Goal: Information Seeking & Learning: Learn about a topic

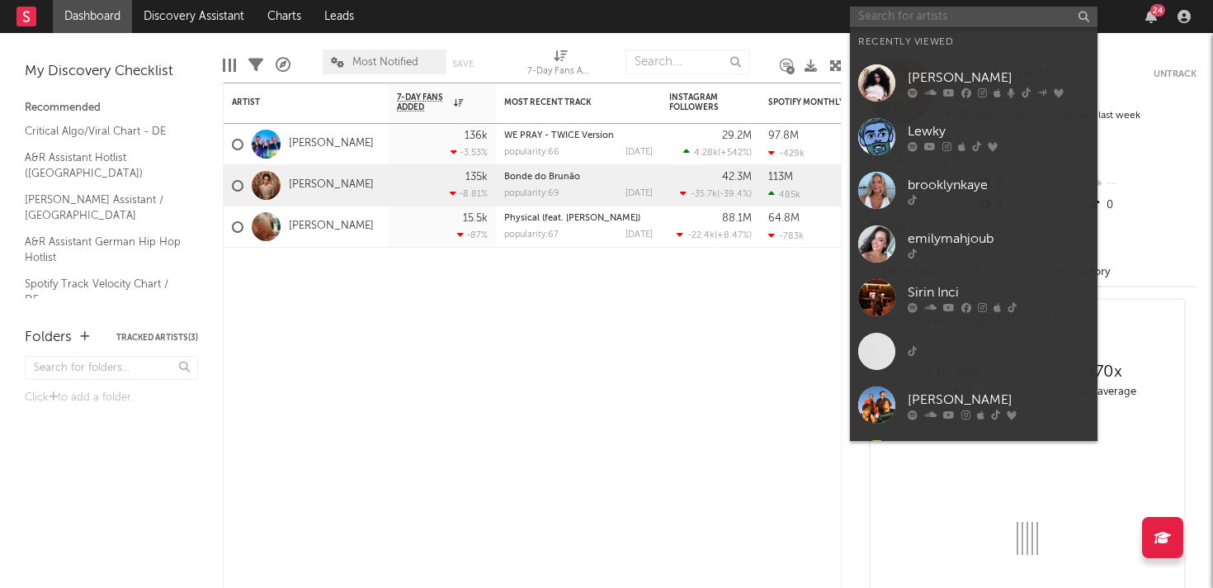
click at [910, 12] on input "text" at bounding box center [974, 17] width 248 height 21
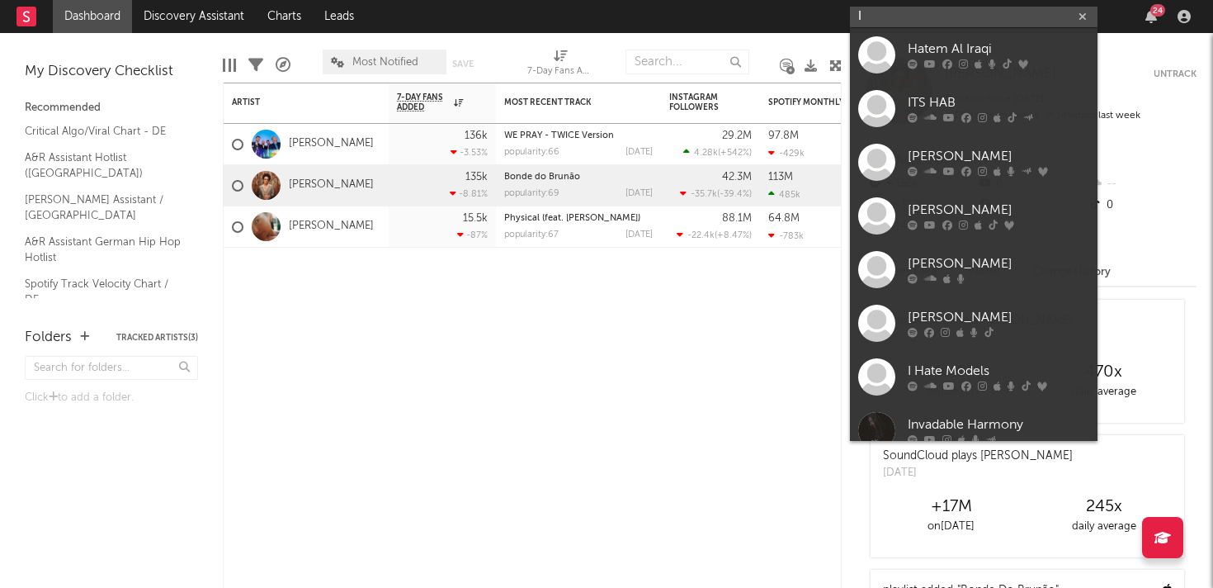
type input "I"
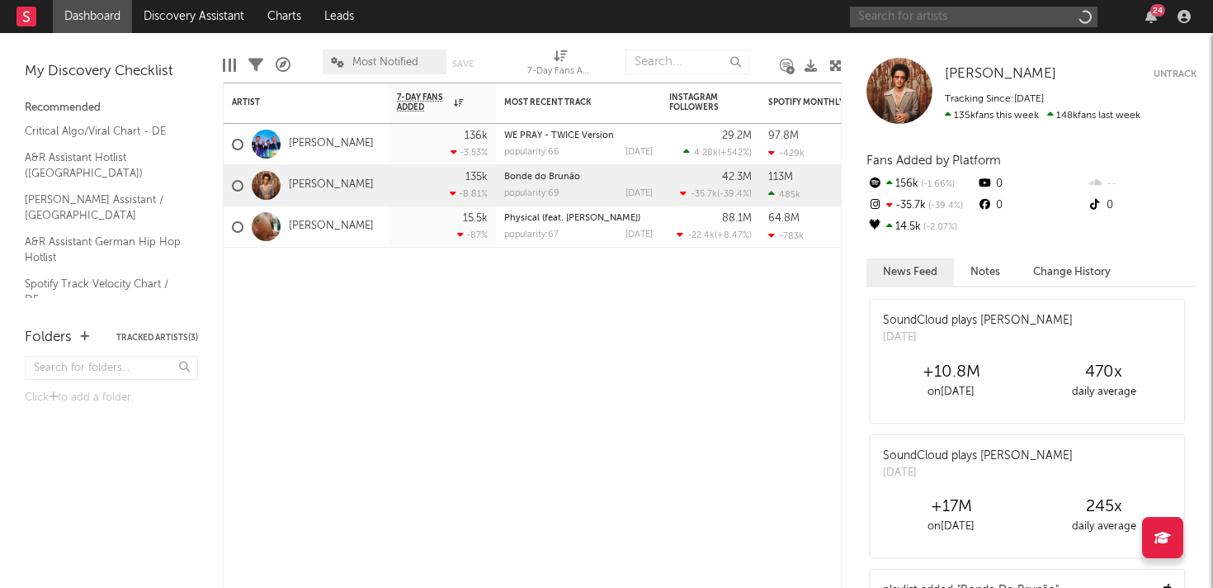
type input "I"
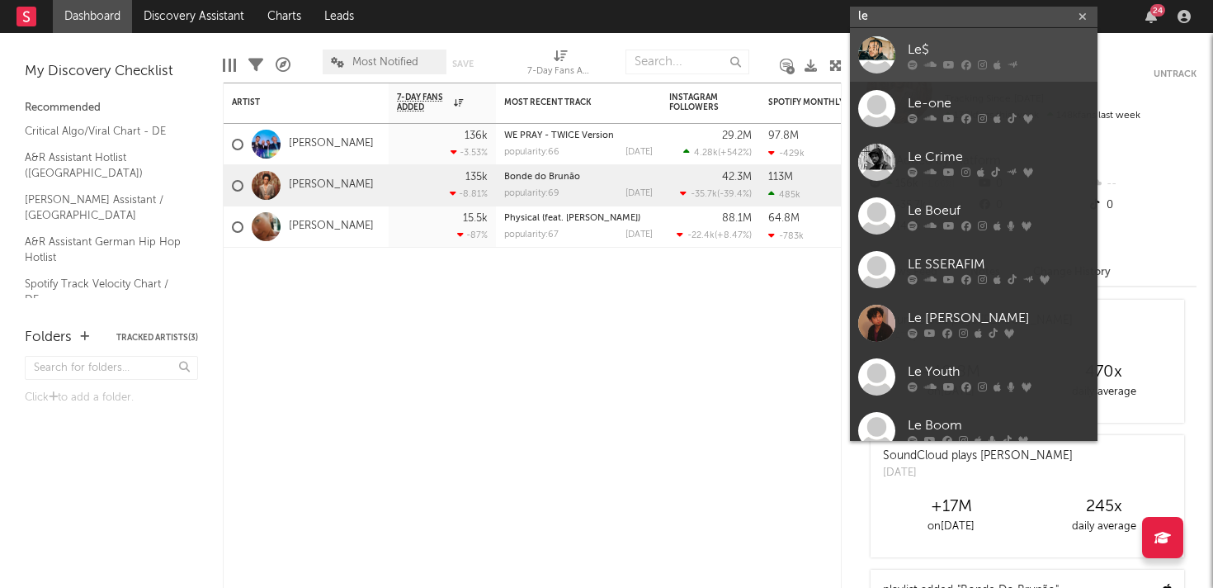
type input "lew"
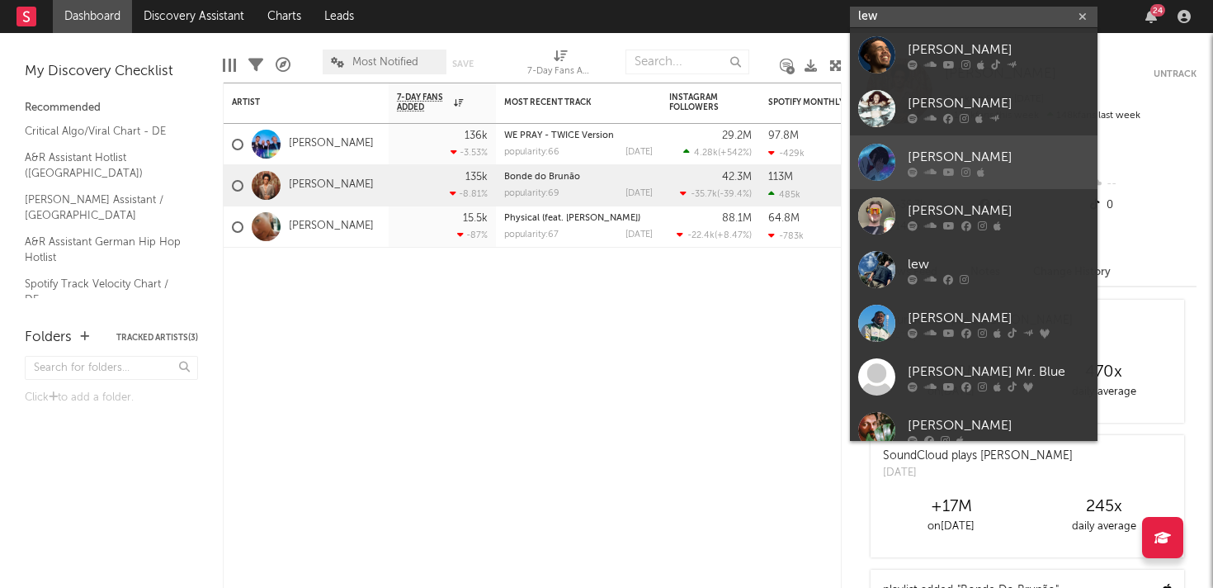
scroll to position [124, 0]
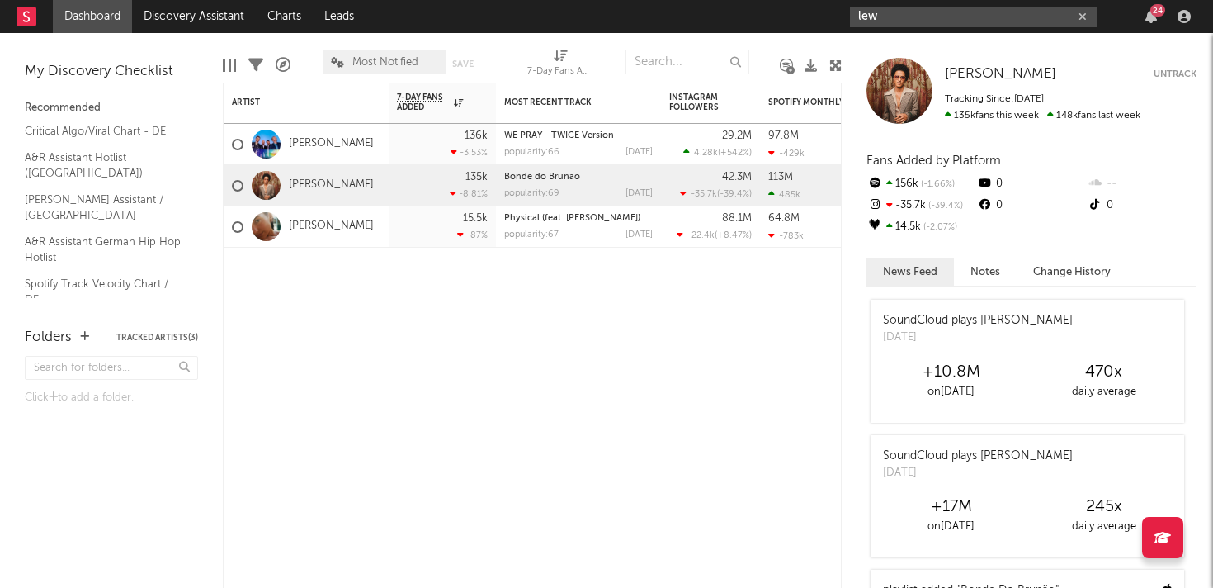
click at [1079, 15] on icon "button" at bounding box center [1082, 17] width 8 height 11
click at [1056, 58] on div "[PERSON_NAME] Untrack Tracking Since: [DATE] 135k fans this week 148k fans last…" at bounding box center [1031, 91] width 330 height 66
click at [1025, 22] on input "text" at bounding box center [974, 17] width 248 height 21
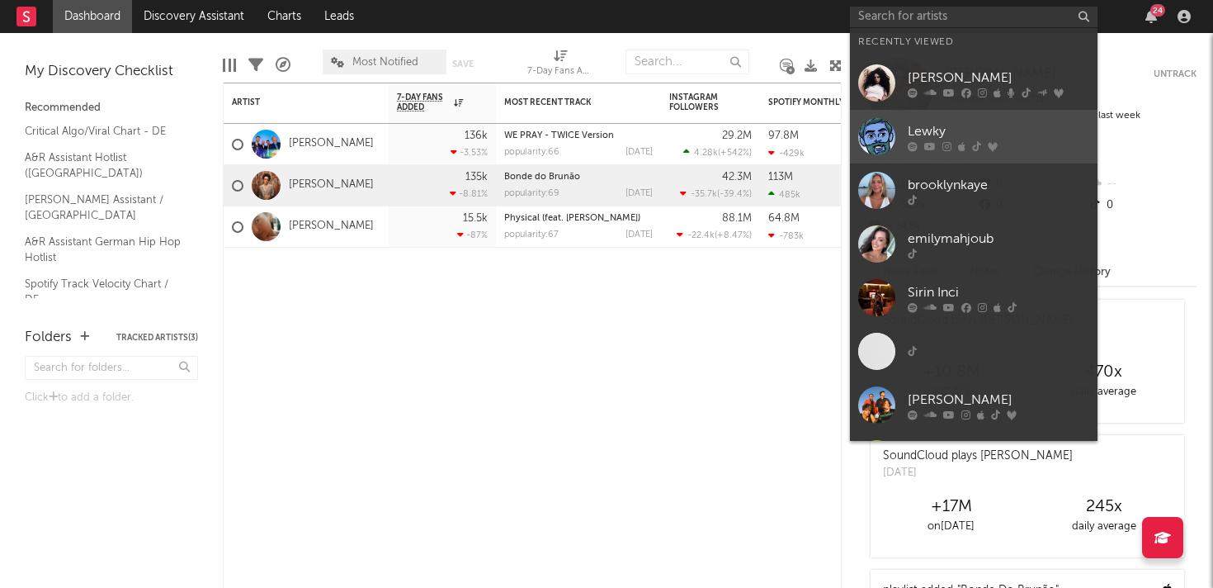
click at [1011, 156] on link "Lewky" at bounding box center [974, 137] width 248 height 54
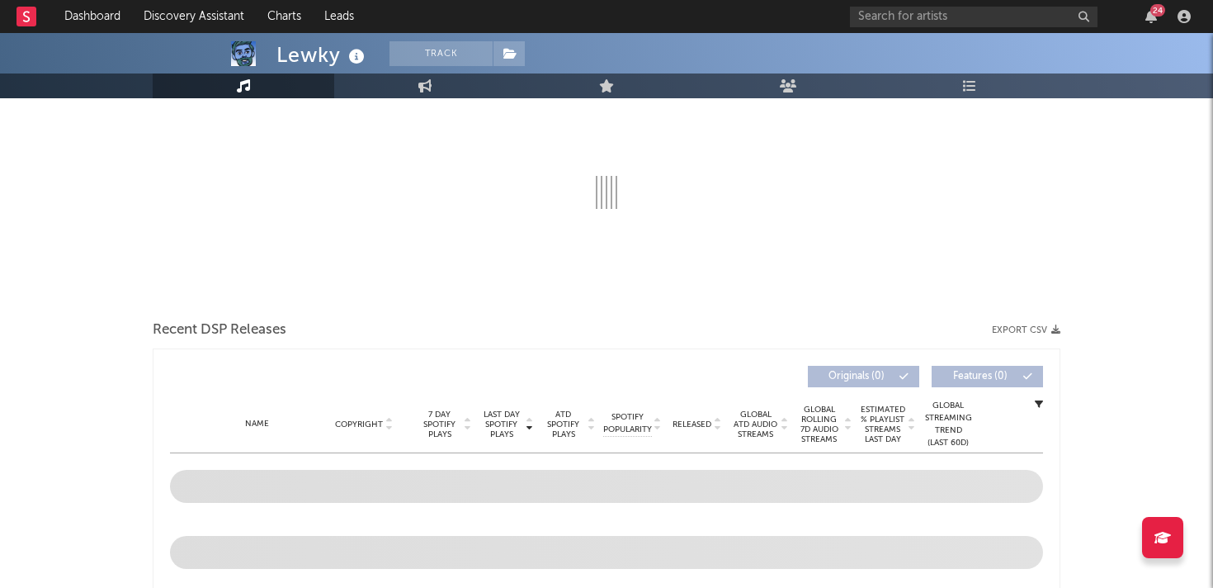
select select "6m"
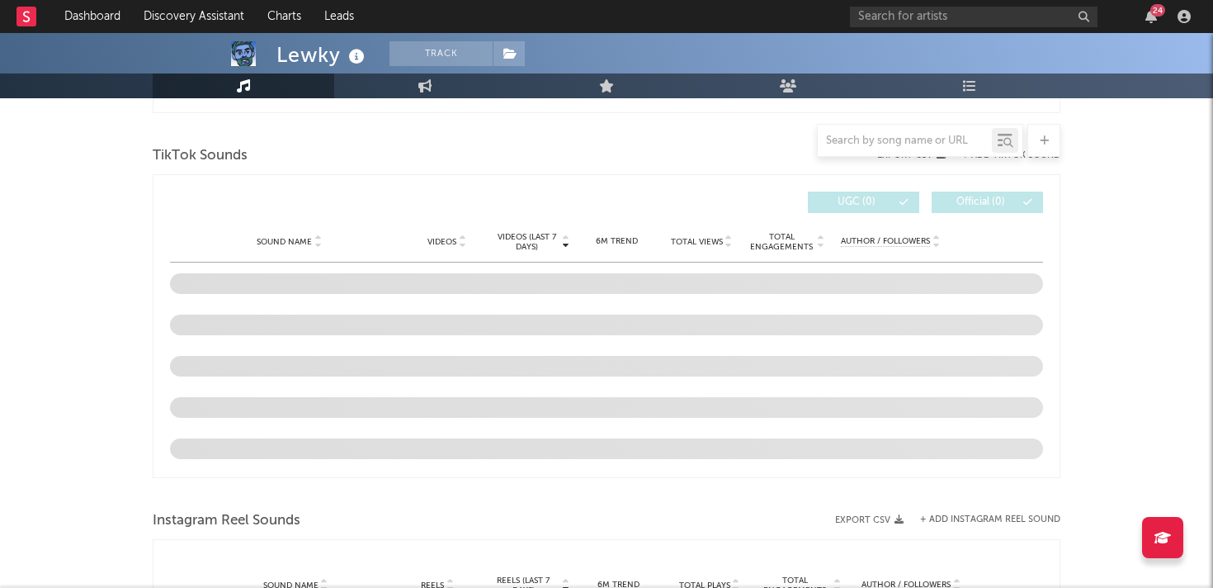
scroll to position [1074, 0]
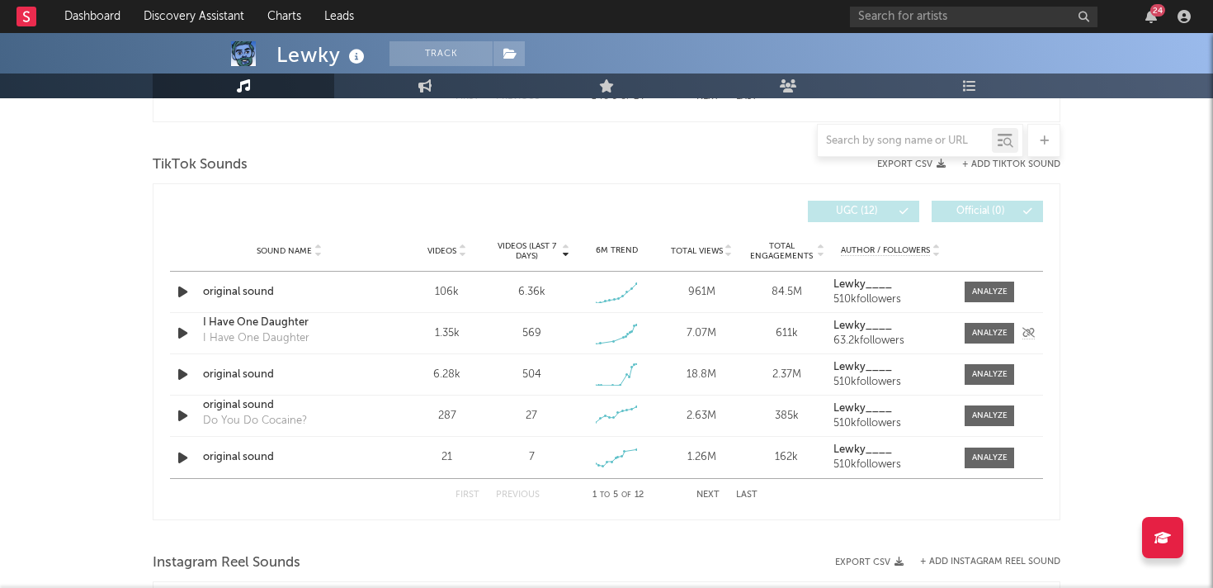
click at [186, 333] on icon "button" at bounding box center [182, 333] width 17 height 21
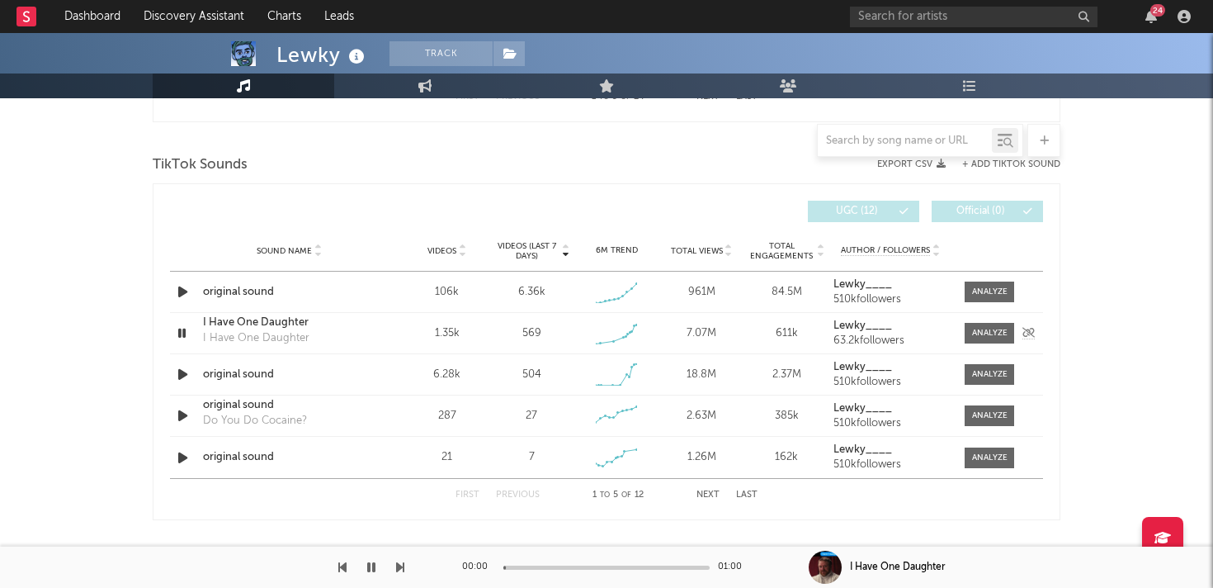
click at [186, 333] on icon "button" at bounding box center [182, 333] width 16 height 21
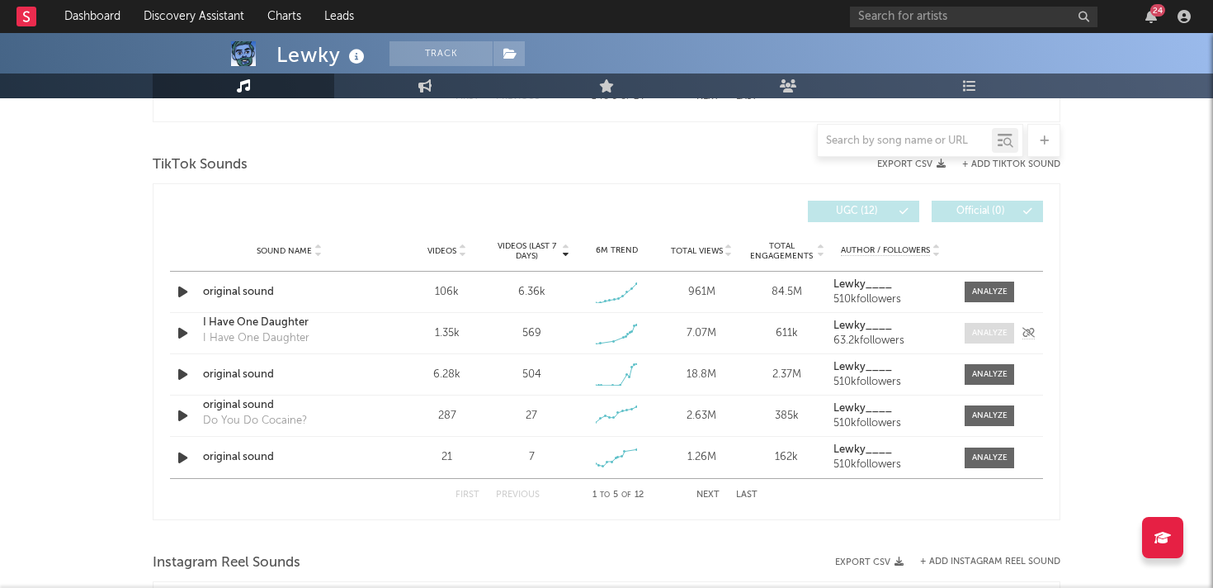
click at [996, 327] on div at bounding box center [989, 333] width 35 height 12
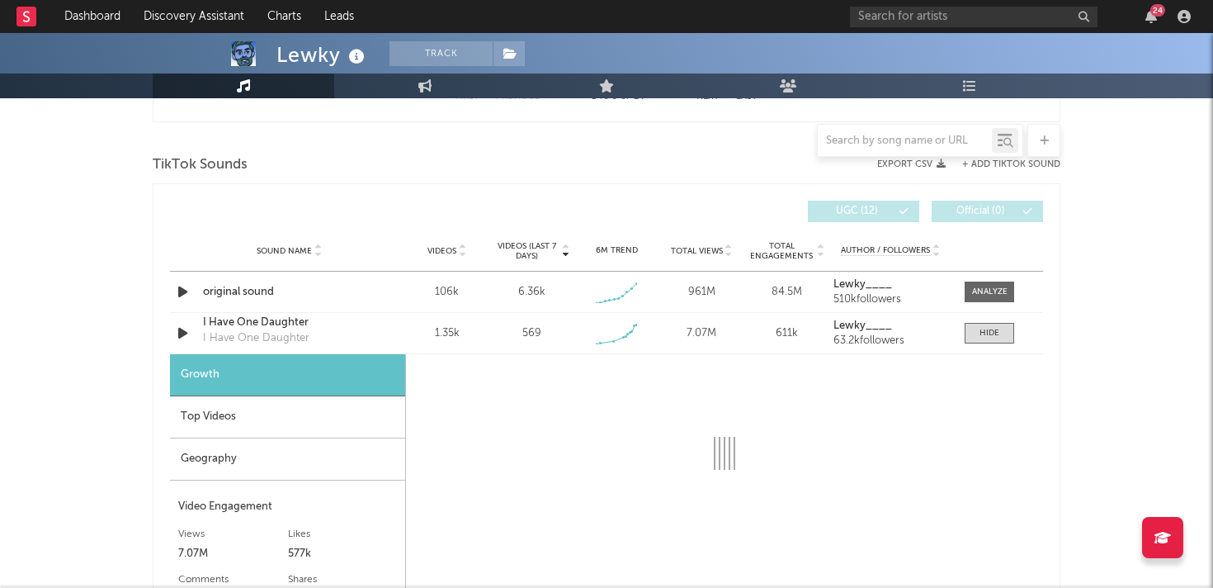
select select "1w"
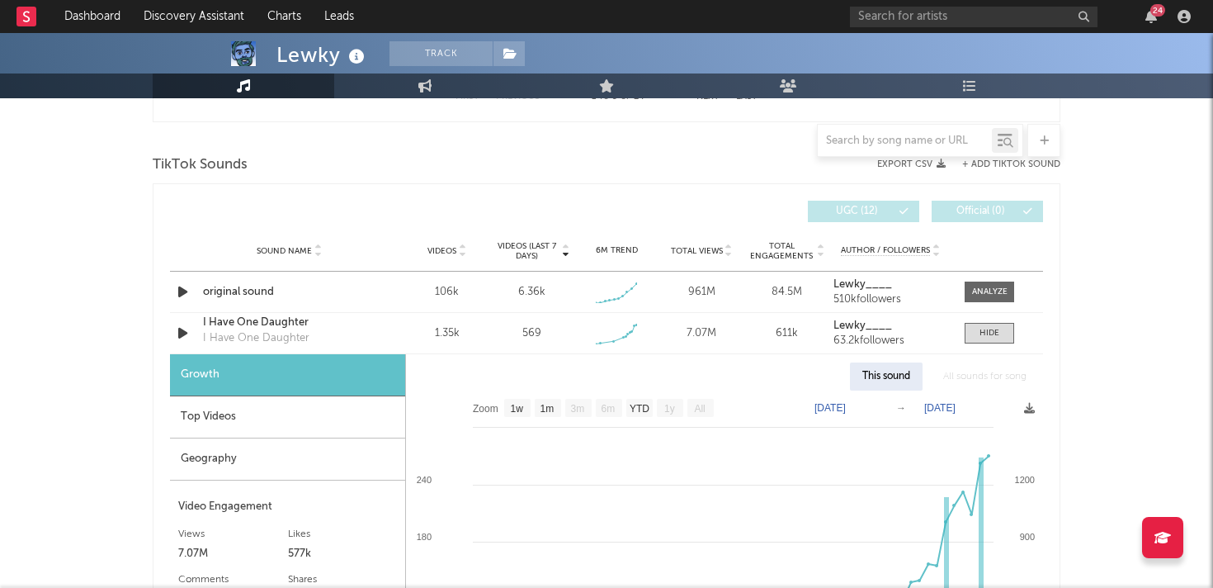
click at [361, 429] on div "Top Videos" at bounding box center [287, 417] width 235 height 42
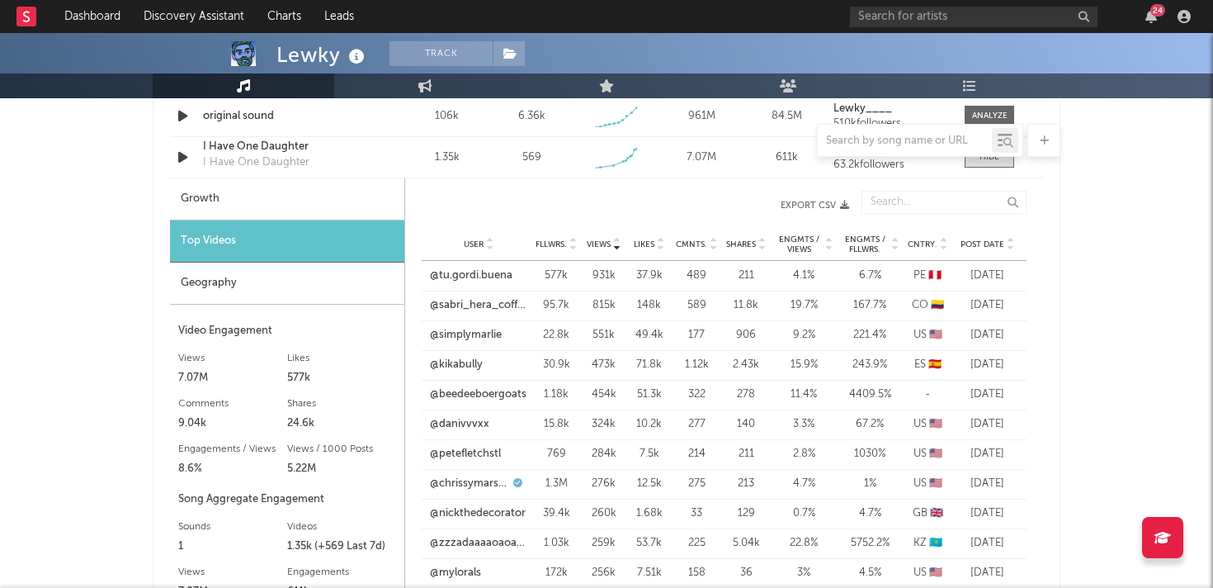
scroll to position [1249, 0]
click at [479, 280] on link "@tu.gordi.buena" at bounding box center [471, 276] width 83 height 17
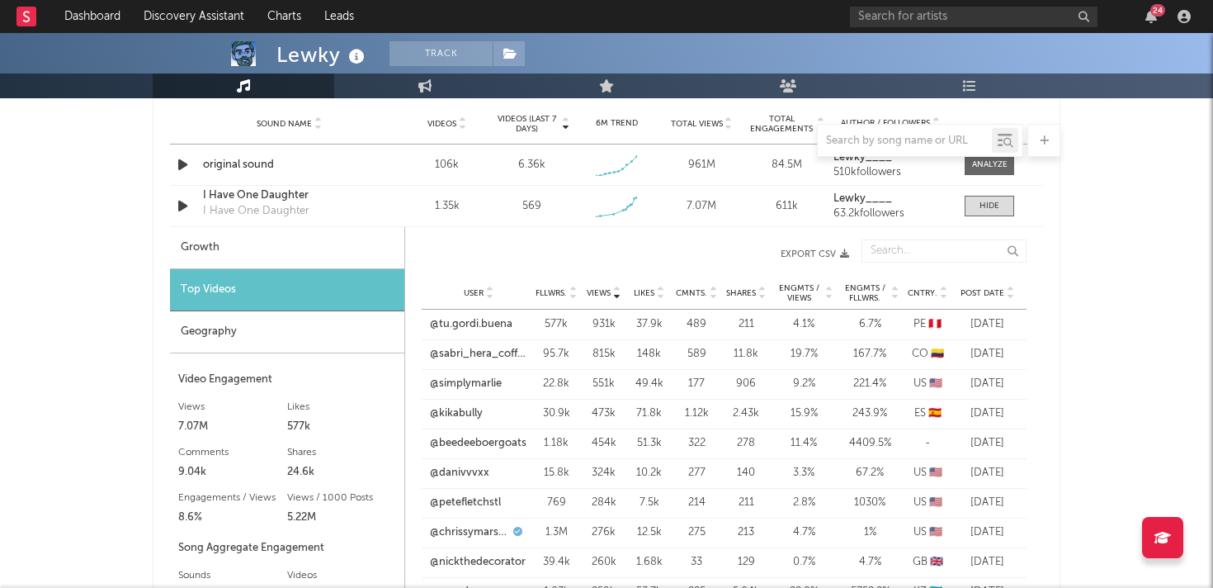
scroll to position [1180, 0]
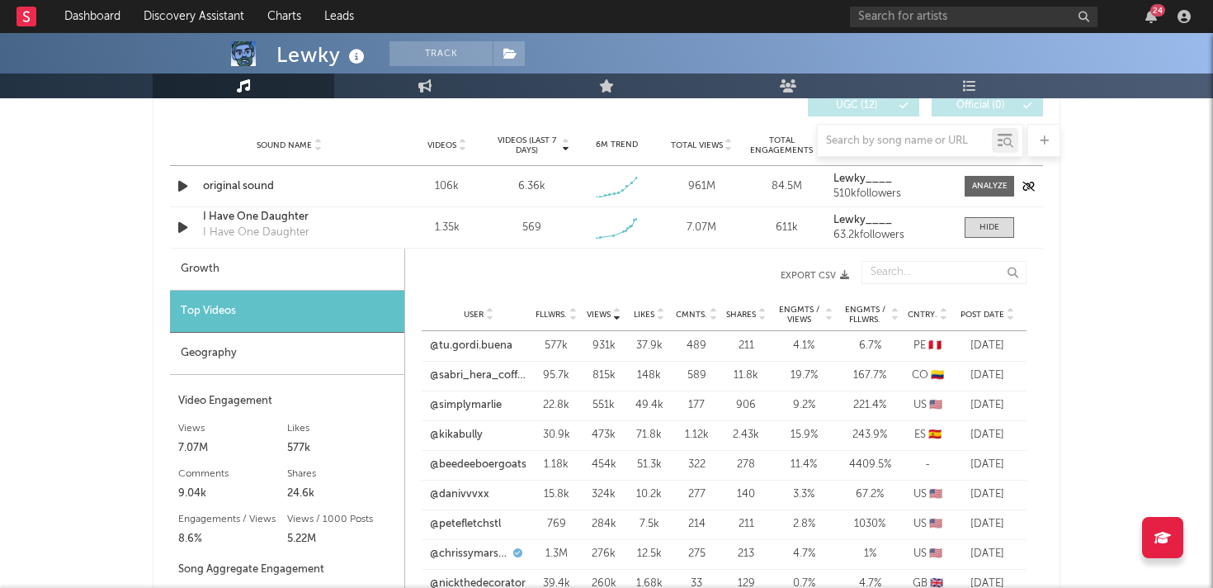
click at [500, 195] on div "Sound Name original sound Videos 106k Videos (last 7 days) 6.36k Weekly Growth …" at bounding box center [606, 186] width 873 height 40
click at [987, 186] on div at bounding box center [989, 186] width 35 height 12
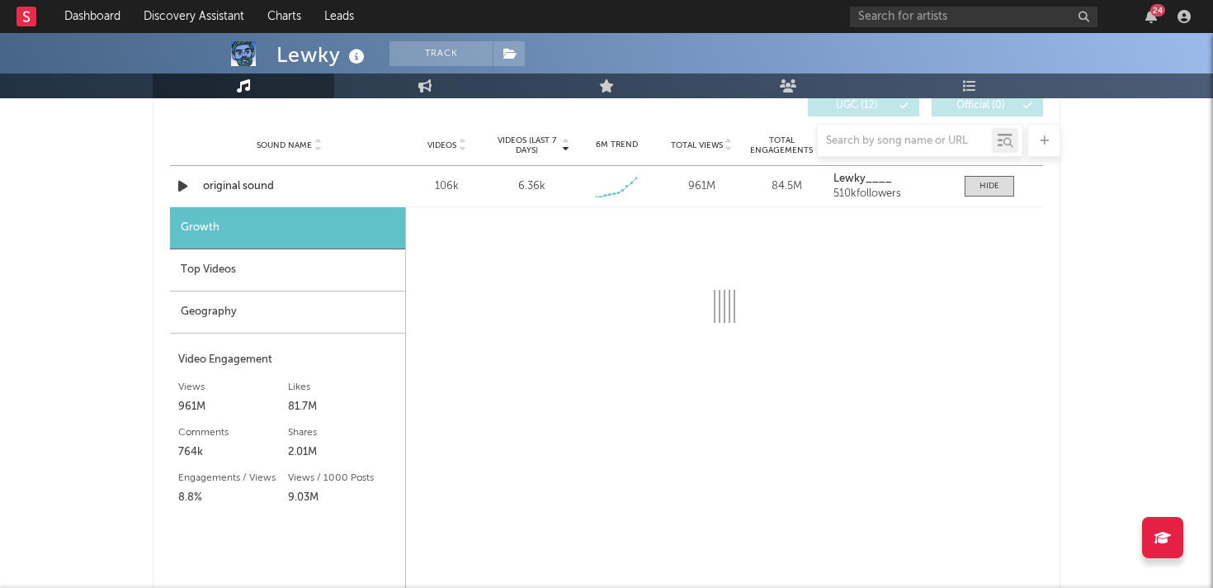
select select "1w"
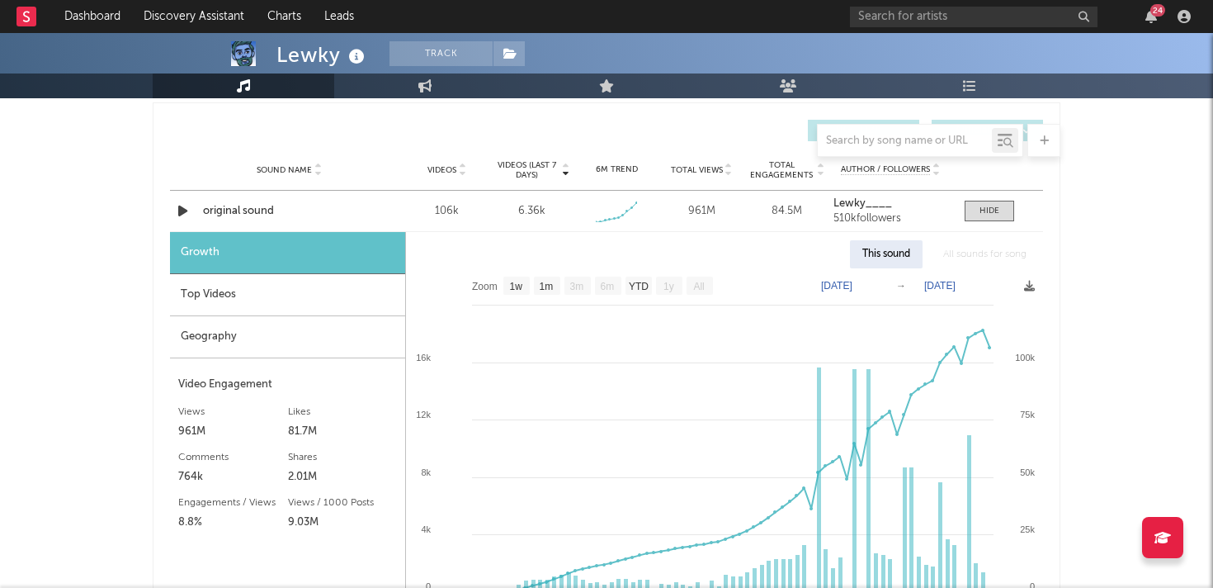
scroll to position [1154, 0]
click at [532, 212] on div "6.36k" at bounding box center [531, 213] width 27 height 17
copy div "6.36k Weekly Growth % - 70.3 % 6M Trend Created with Highcharts 10.3.3 Total Vi…"
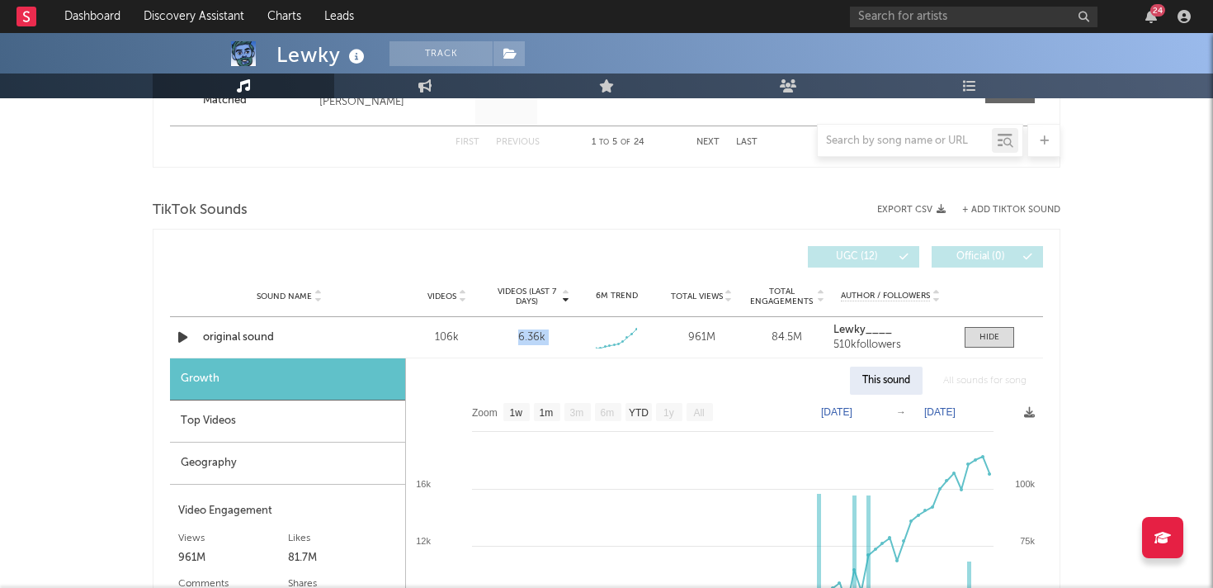
scroll to position [1055, 0]
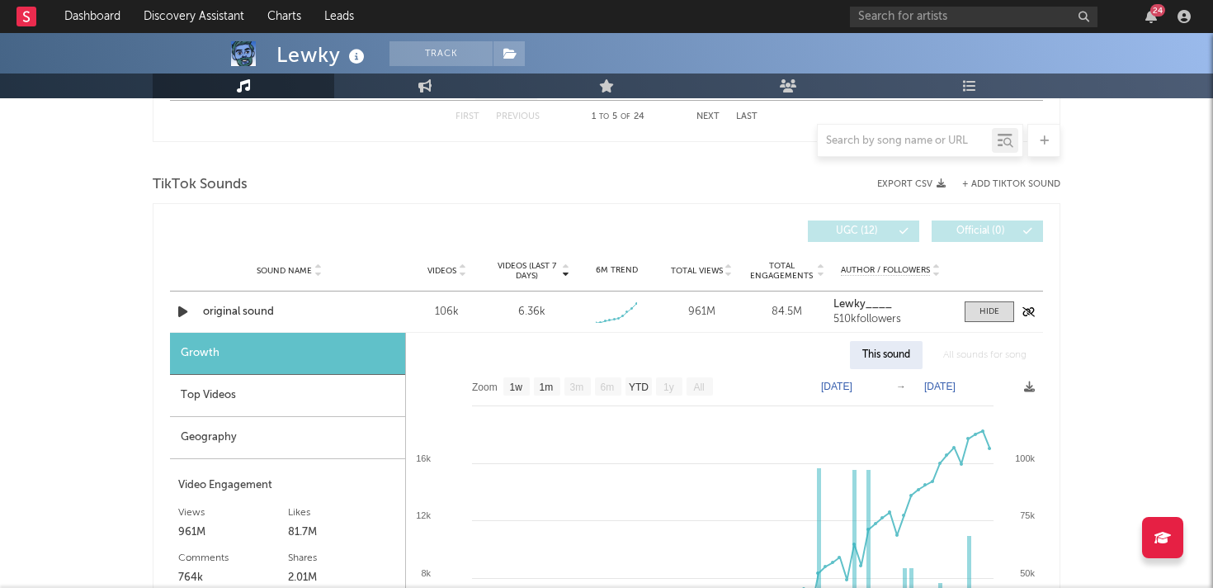
click at [446, 304] on div "106k" at bounding box center [446, 312] width 77 height 17
copy div "106k"
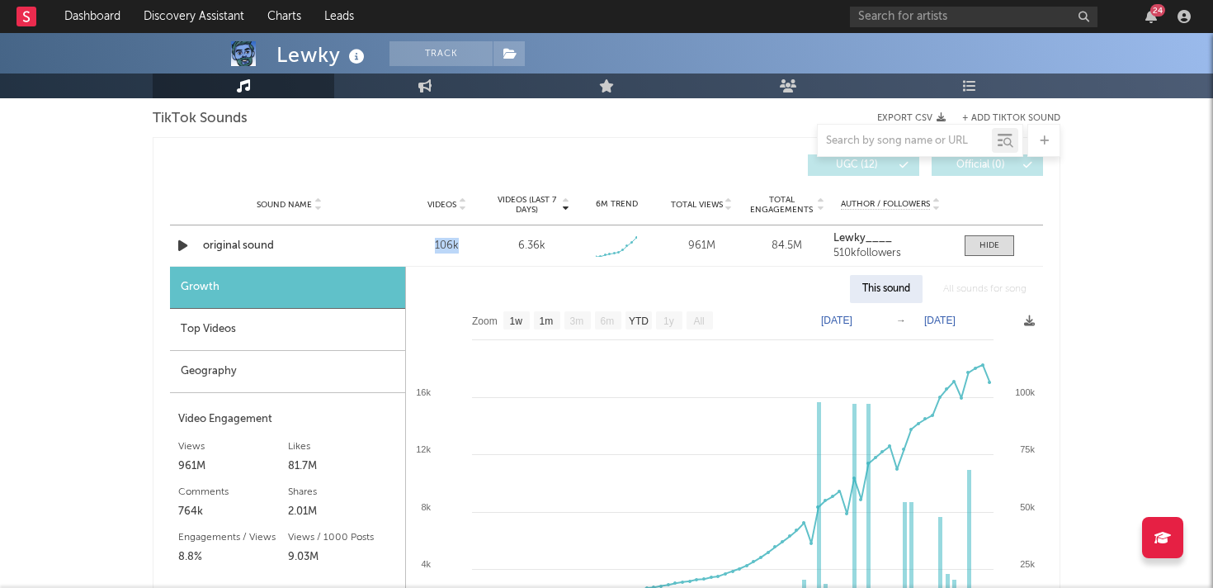
scroll to position [1168, 0]
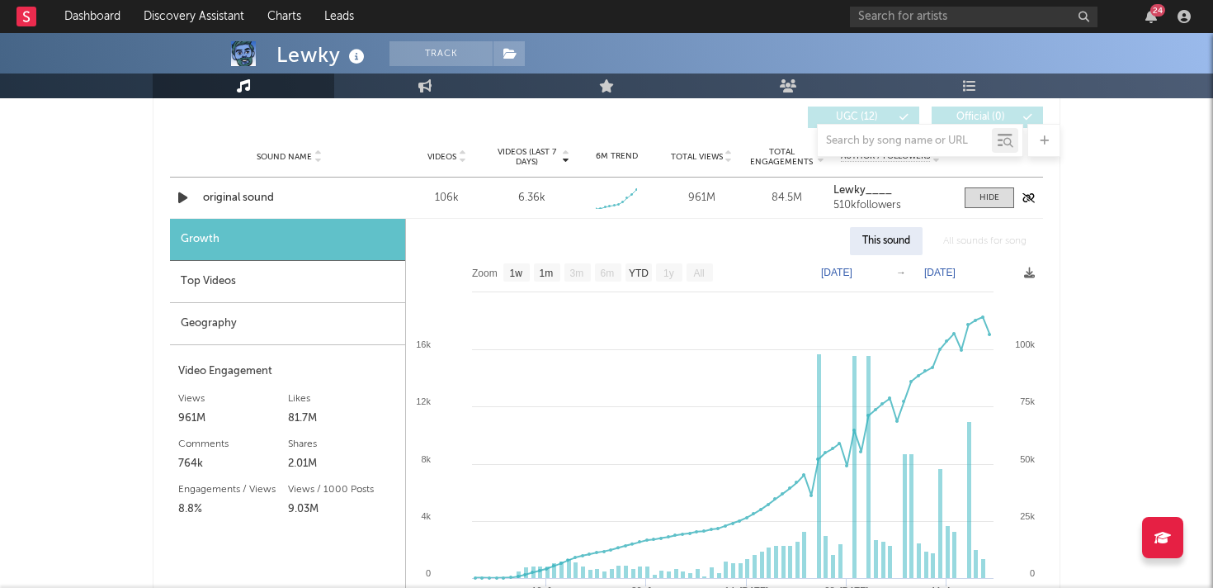
click at [701, 197] on div "961M" at bounding box center [701, 198] width 77 height 17
copy div "961M"
click at [299, 420] on div "81.7M" at bounding box center [343, 418] width 110 height 20
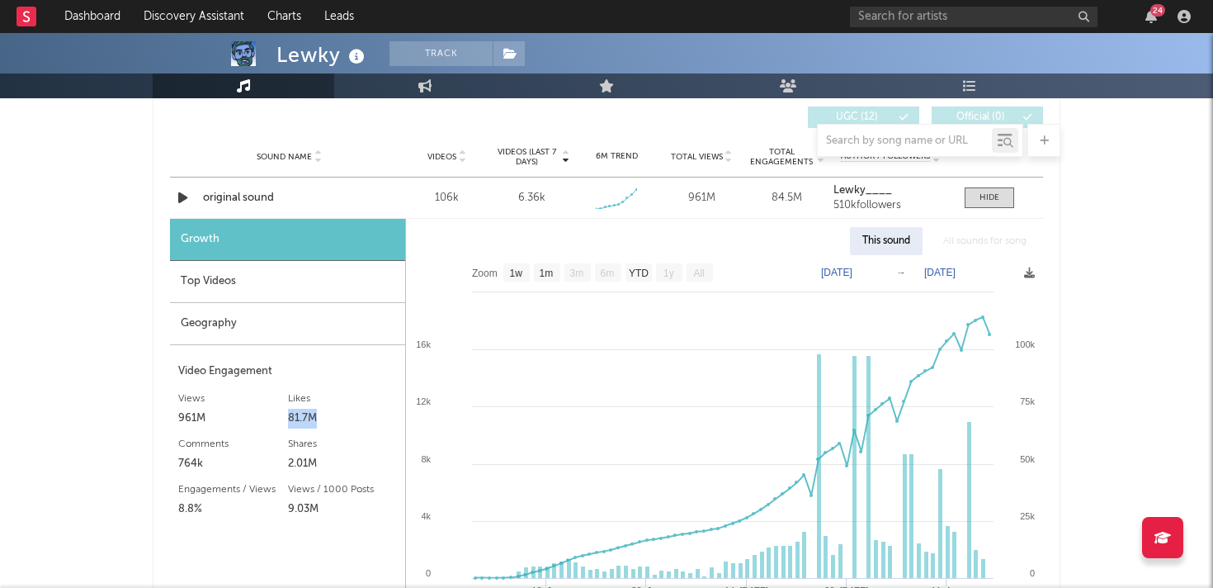
copy div "81.7M"
click at [192, 458] on div "764k" at bounding box center [233, 464] width 110 height 20
copy div "764k"
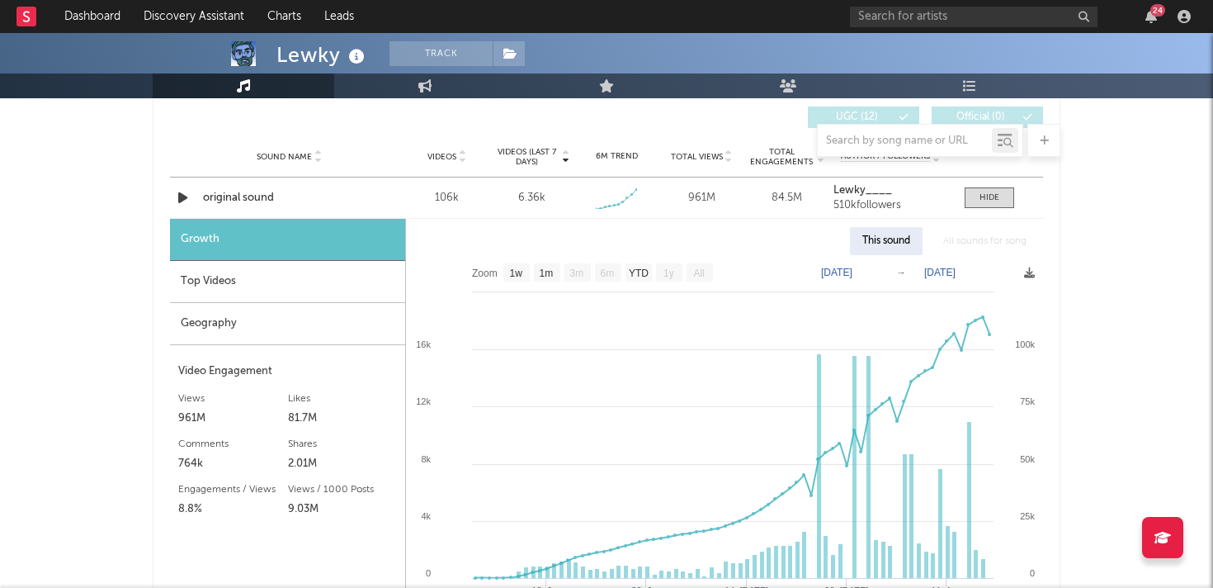
click at [294, 468] on div "2.01M" at bounding box center [343, 464] width 110 height 20
copy div "2.01M"
click at [285, 334] on div "Geography" at bounding box center [287, 324] width 235 height 42
